Goal: Communication & Community: Answer question/provide support

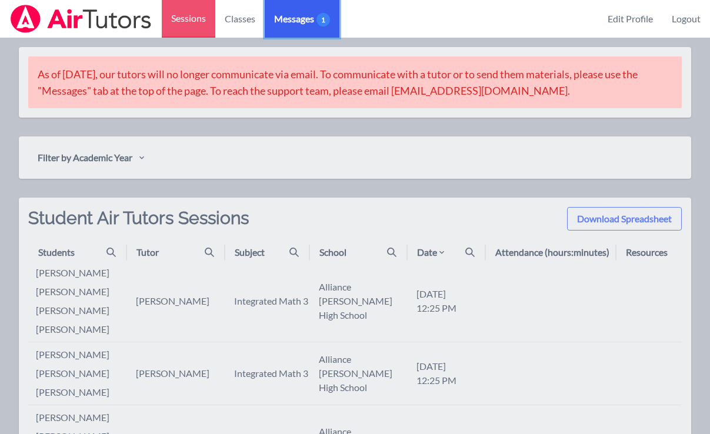
click at [294, 21] on span "Messages 1" at bounding box center [302, 19] width 56 height 14
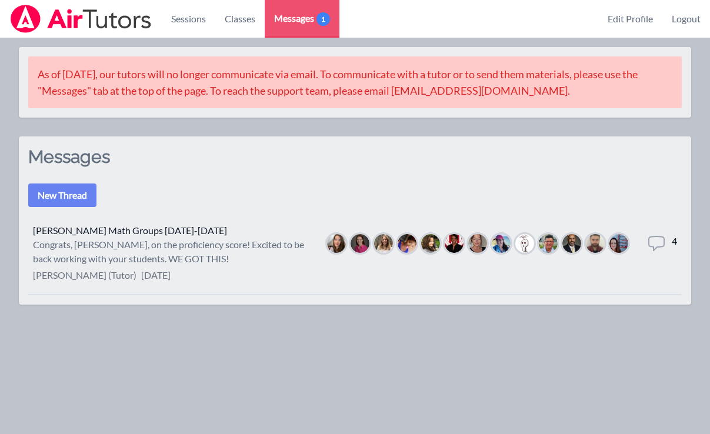
scroll to position [9, 0]
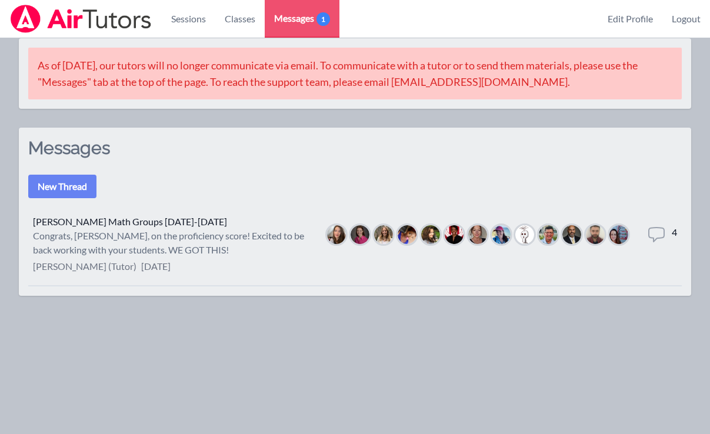
click at [179, 246] on div "Congrats, [PERSON_NAME], on the proficiency score! Excited to be back working w…" at bounding box center [170, 243] width 275 height 28
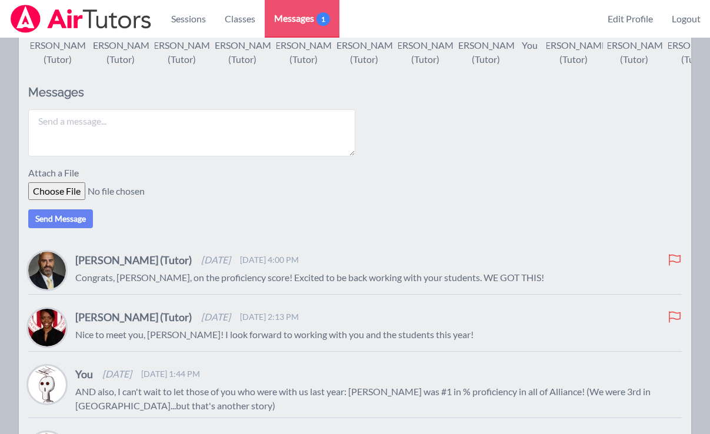
scroll to position [195, 0]
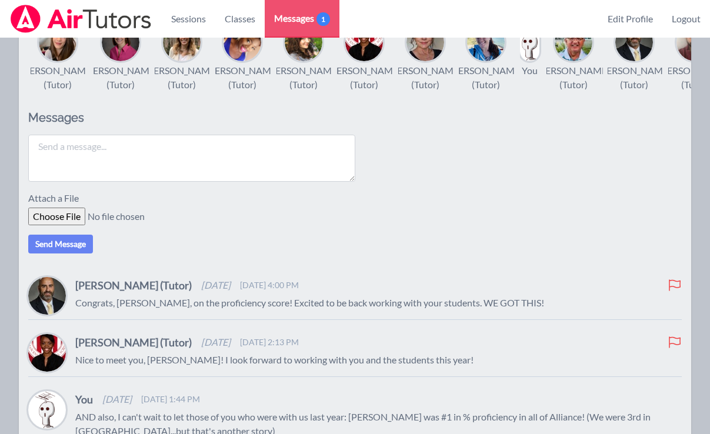
click at [201, 169] on textarea at bounding box center [191, 158] width 327 height 47
click at [41, 177] on textarea "Hi All, We are all really excited to meet you all [DATE]. I couple of important…" at bounding box center [191, 158] width 327 height 47
click at [50, 182] on textarea "Hi All, We are all really excited to meet you all [DATE]. A couple of important…" at bounding box center [191, 158] width 327 height 47
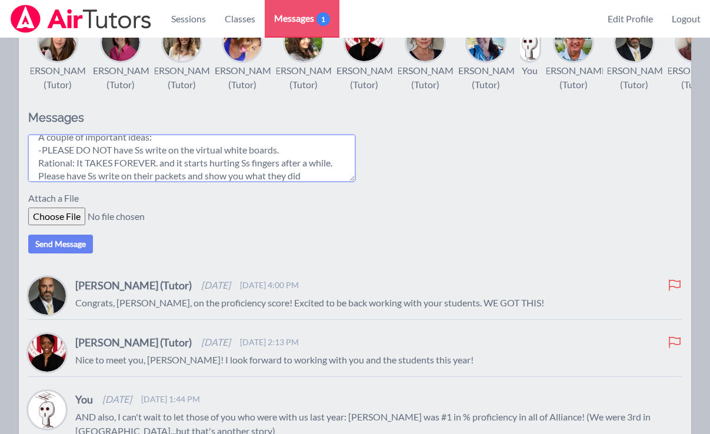
scroll to position [41, 0]
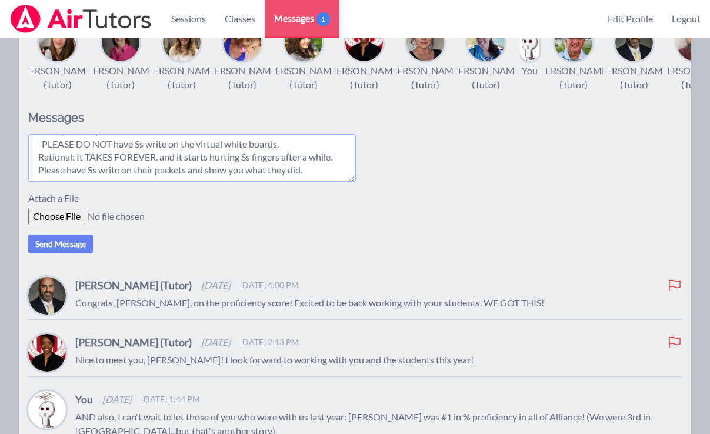
drag, startPoint x: 188, startPoint y: 185, endPoint x: 159, endPoint y: 185, distance: 28.2
click at [159, 182] on textarea "Hi All, We are all really excited to meet you all [DATE]. A couple of important…" at bounding box center [191, 158] width 327 height 47
drag, startPoint x: 158, startPoint y: 185, endPoint x: 188, endPoint y: 185, distance: 30.0
click at [188, 182] on textarea "Hi All, We are all really excited to meet you all [DATE]. A couple of important…" at bounding box center [191, 158] width 327 height 47
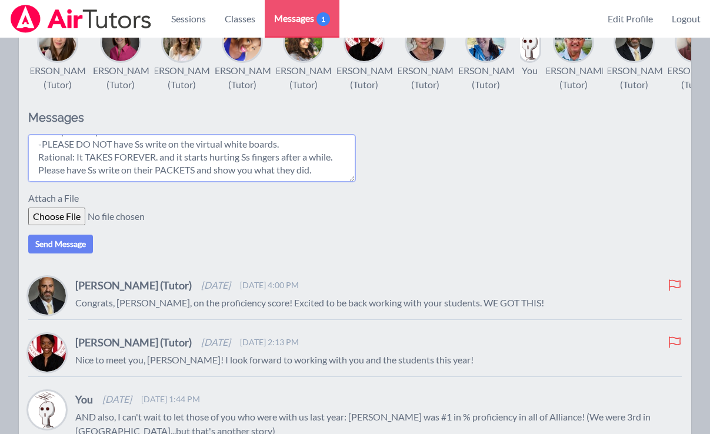
click at [318, 182] on textarea "Hi All, We are all really excited to meet you all [DATE]. A couple of important…" at bounding box center [191, 158] width 327 height 47
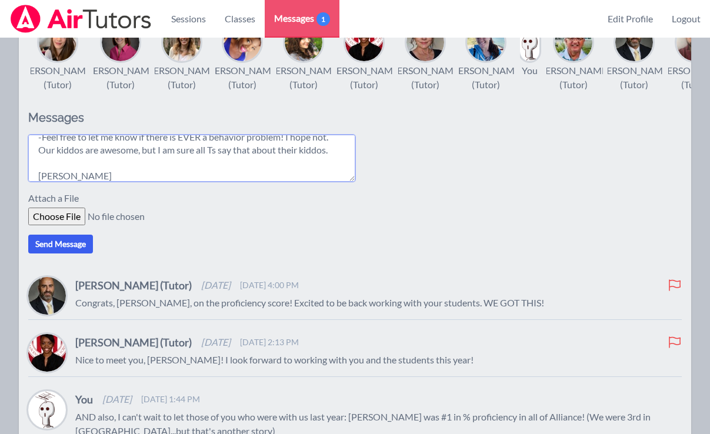
type textarea "Hi All, We are all really excited to meet you all [DATE]. A couple of important…"
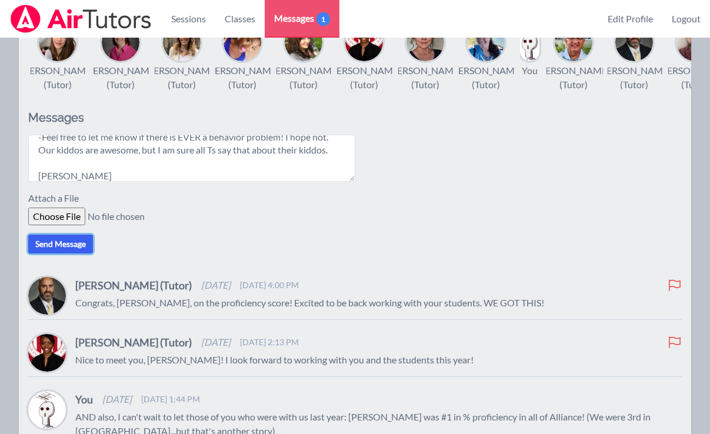
click at [48, 254] on button "Send Message" at bounding box center [60, 244] width 65 height 19
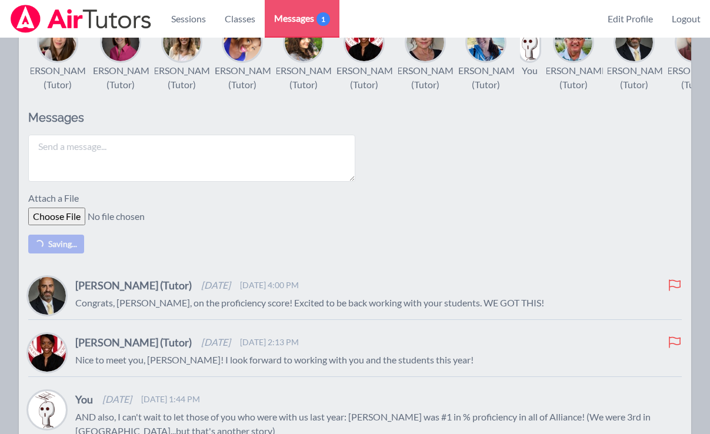
scroll to position [0, 0]
